Goal: Subscribe to service/newsletter

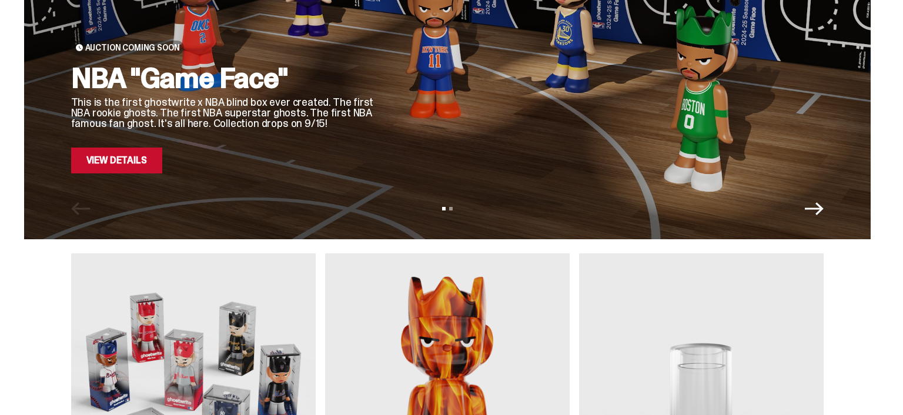
scroll to position [66, 0]
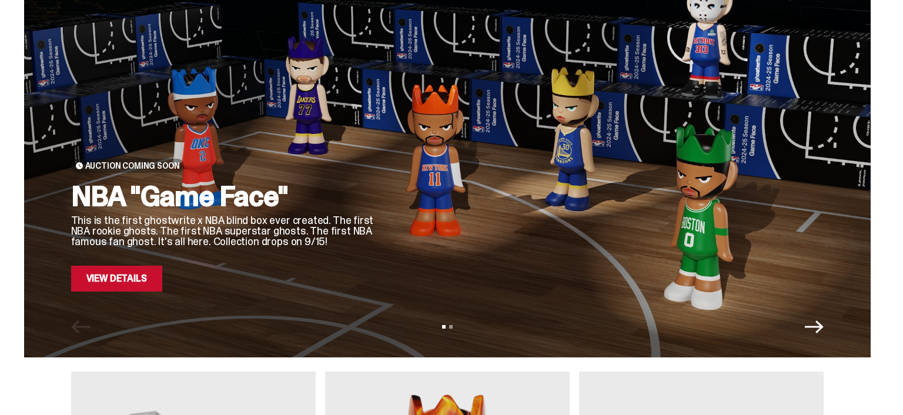
click at [819, 331] on icon "Next" at bounding box center [814, 326] width 19 height 19
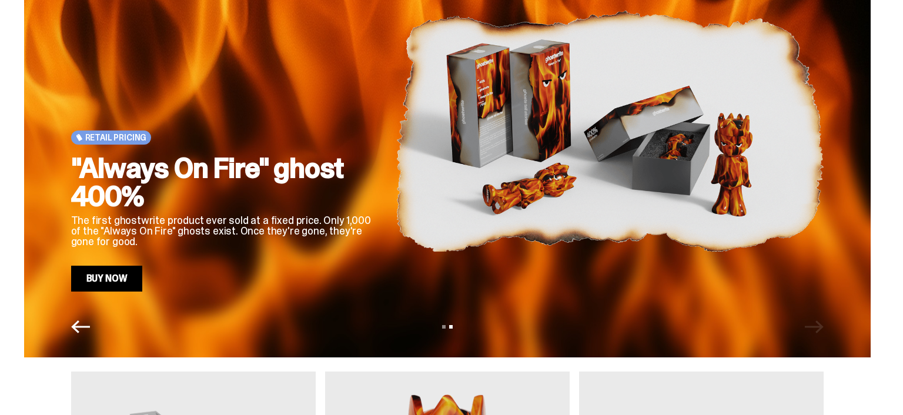
click at [82, 328] on icon "Previous" at bounding box center [80, 326] width 19 height 19
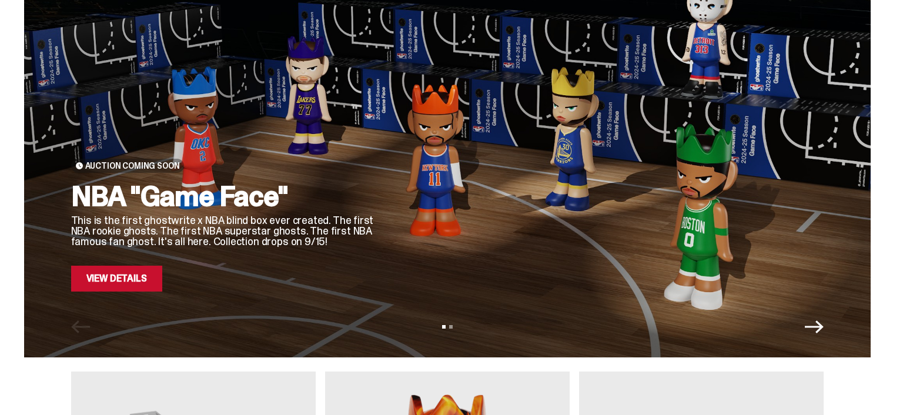
click at [136, 277] on link "View Details" at bounding box center [116, 279] width 91 height 26
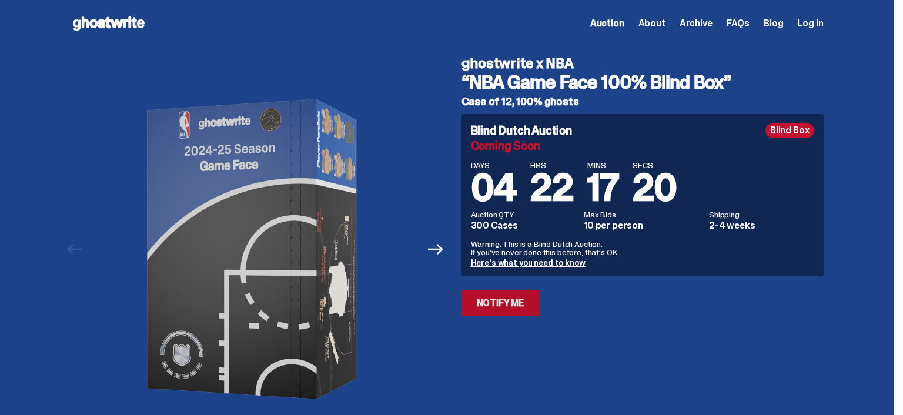
click at [505, 307] on link "Notify Me" at bounding box center [500, 303] width 78 height 26
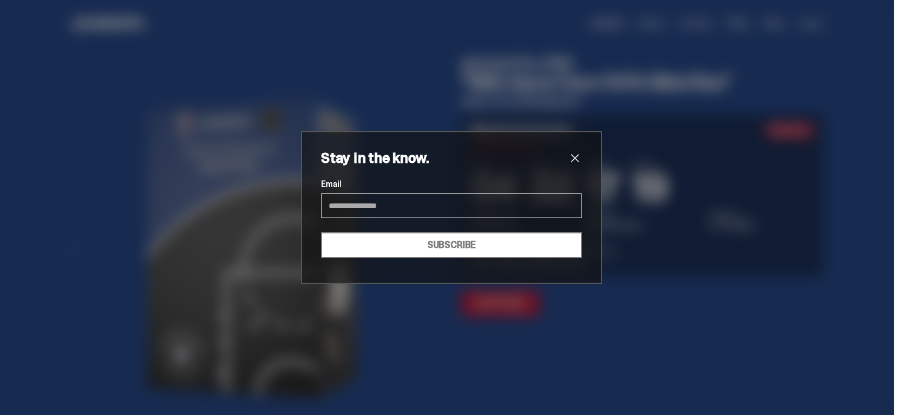
click at [456, 206] on input "Email" at bounding box center [451, 205] width 261 height 25
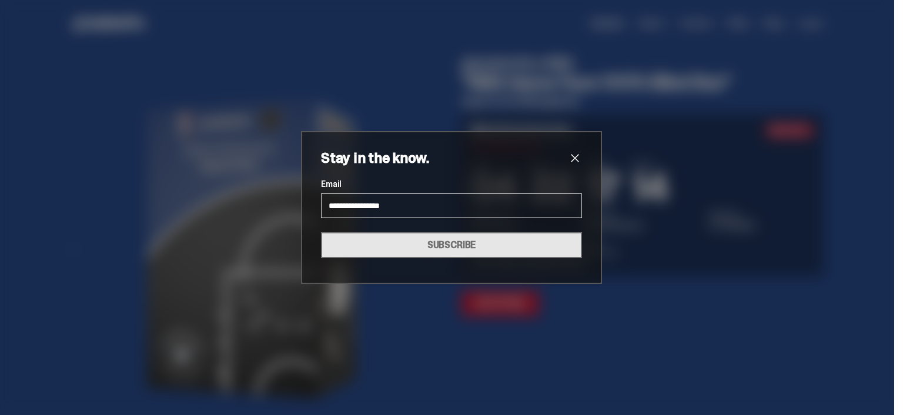
type input "**********"
click at [432, 247] on button "SUBSCRIBE" at bounding box center [451, 245] width 261 height 26
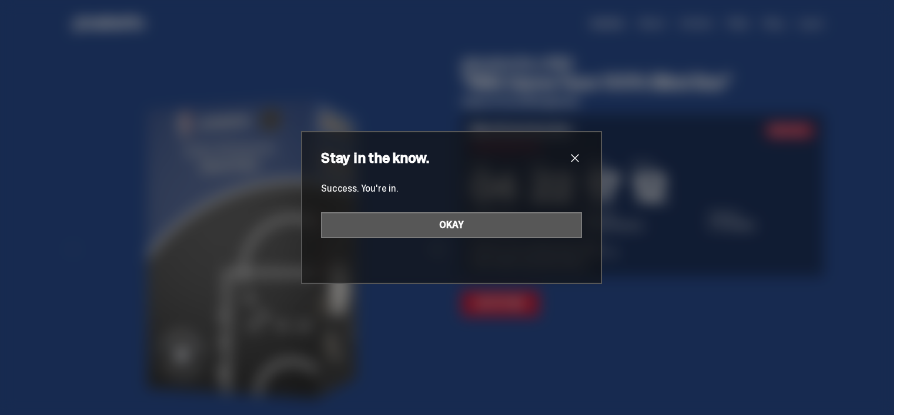
click at [520, 225] on button "OKAY" at bounding box center [451, 225] width 261 height 26
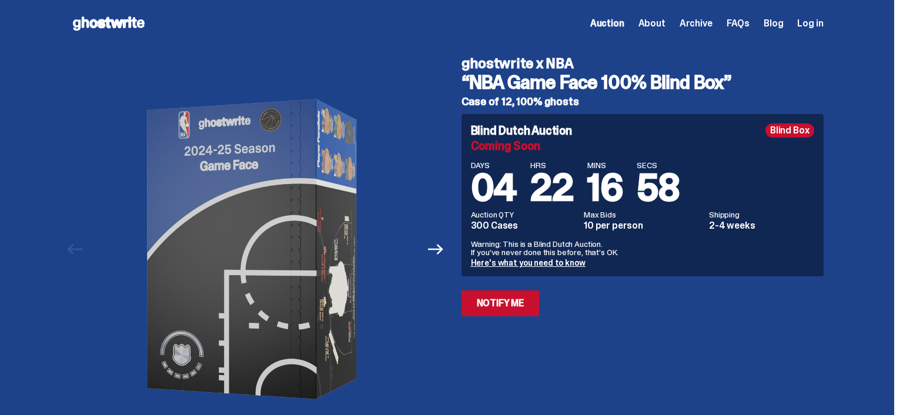
click at [541, 263] on link "Here's what you need to know" at bounding box center [528, 262] width 115 height 11
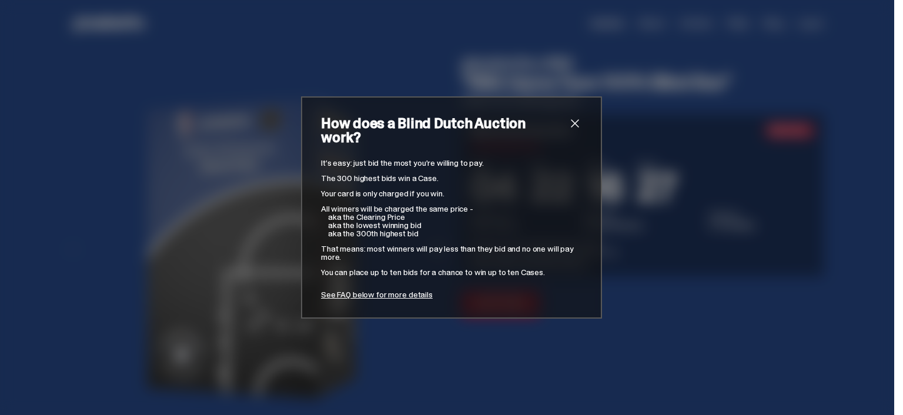
click at [577, 130] on span "close" at bounding box center [575, 123] width 14 height 14
